Goal: Task Accomplishment & Management: Manage account settings

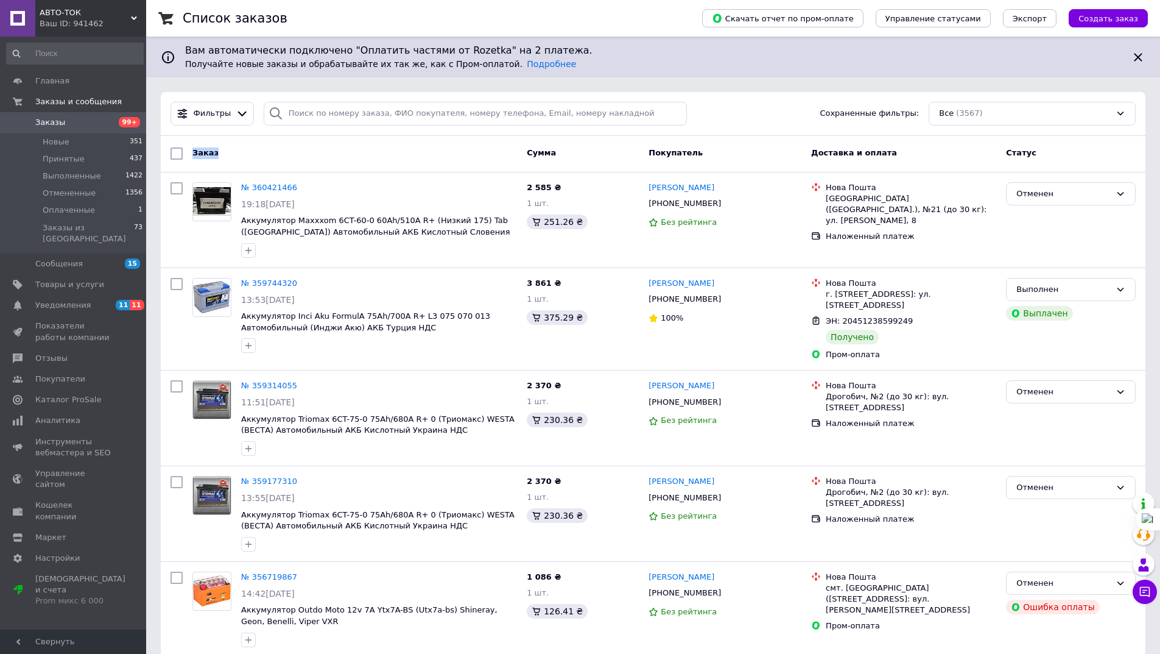
drag, startPoint x: 194, startPoint y: 152, endPoint x: 219, endPoint y: 152, distance: 25.0
click at [219, 152] on div "Заказ" at bounding box center [355, 154] width 334 height 22
click at [479, 150] on div "Заказ" at bounding box center [355, 154] width 334 height 22
drag, startPoint x: 528, startPoint y: 153, endPoint x: 554, endPoint y: 152, distance: 26.2
click at [554, 152] on div "Сумма" at bounding box center [583, 154] width 122 height 22
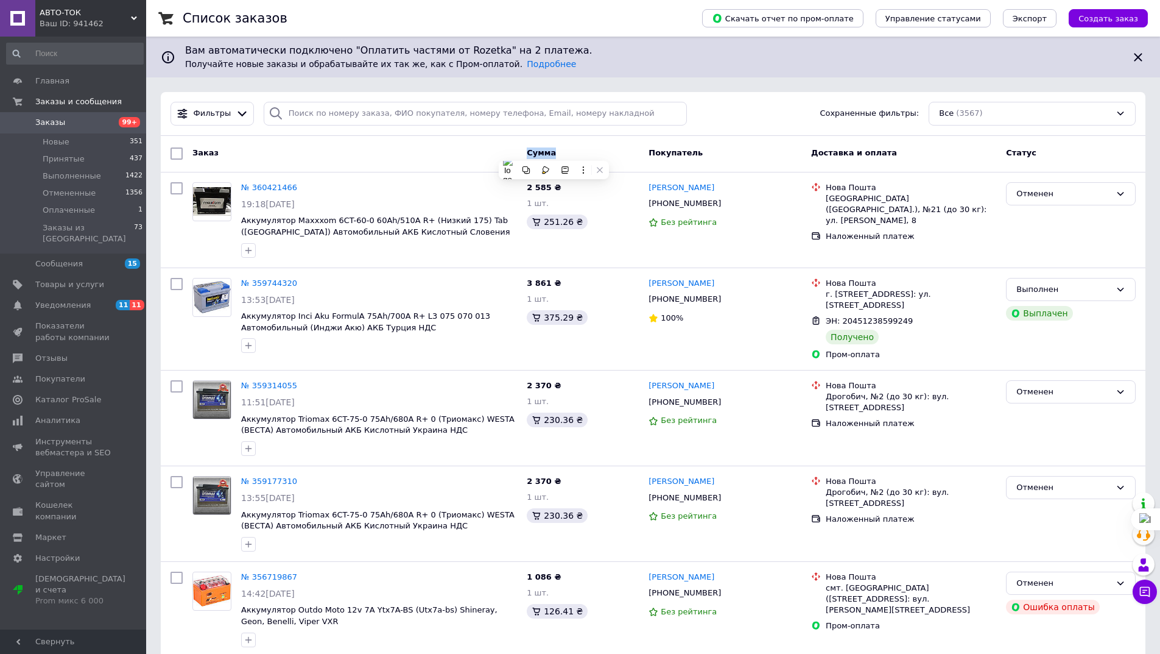
click at [568, 152] on div "Сумма" at bounding box center [583, 154] width 122 height 22
click at [692, 137] on div "Заказ Сумма Покупатель Доставка и оплата Статус" at bounding box center [653, 154] width 985 height 37
drag, startPoint x: 654, startPoint y: 152, endPoint x: 694, endPoint y: 151, distance: 39.6
click at [694, 151] on span "Покупатель" at bounding box center [676, 152] width 54 height 9
click at [703, 125] on div "Фильтры Сохраненные фильтры: Все (3567)" at bounding box center [653, 114] width 985 height 44
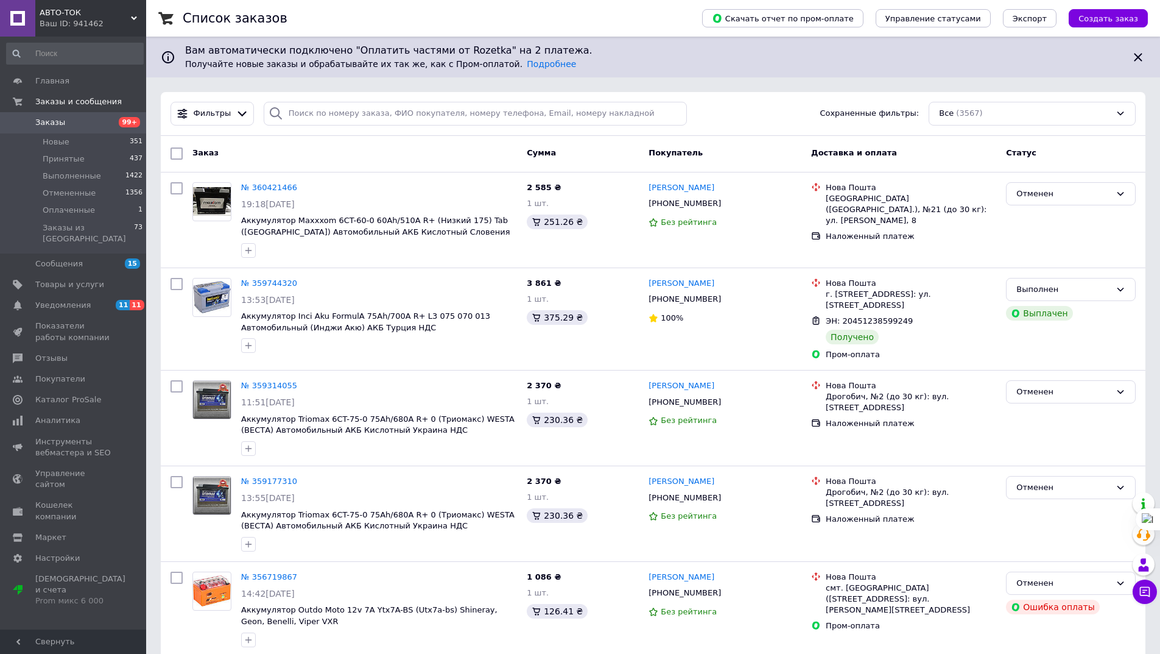
click at [428, 147] on div "Заказ" at bounding box center [355, 154] width 334 height 22
